Goal: Find contact information: Find contact information

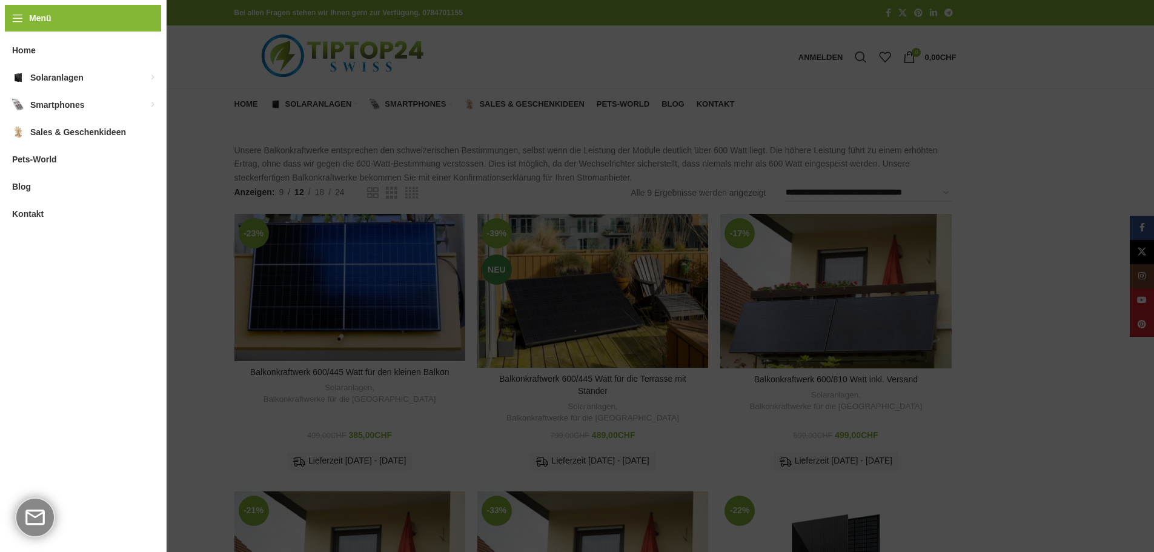
click at [38, 210] on span "Kontakt" at bounding box center [27, 214] width 31 height 22
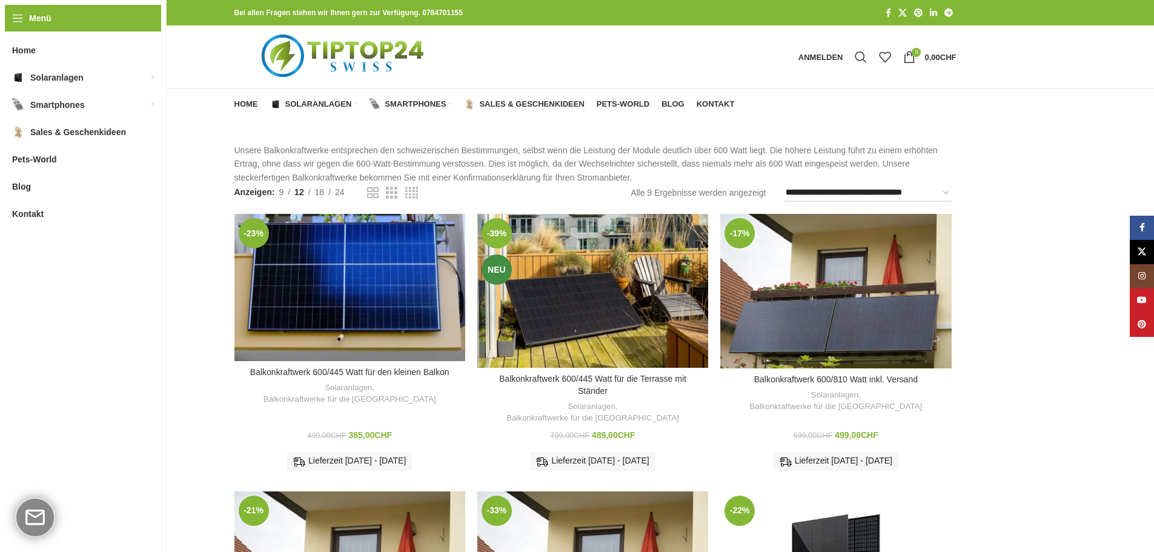
drag, startPoint x: 76, startPoint y: 222, endPoint x: 111, endPoint y: 233, distance: 37.0
